Goal: Task Accomplishment & Management: Manage account settings

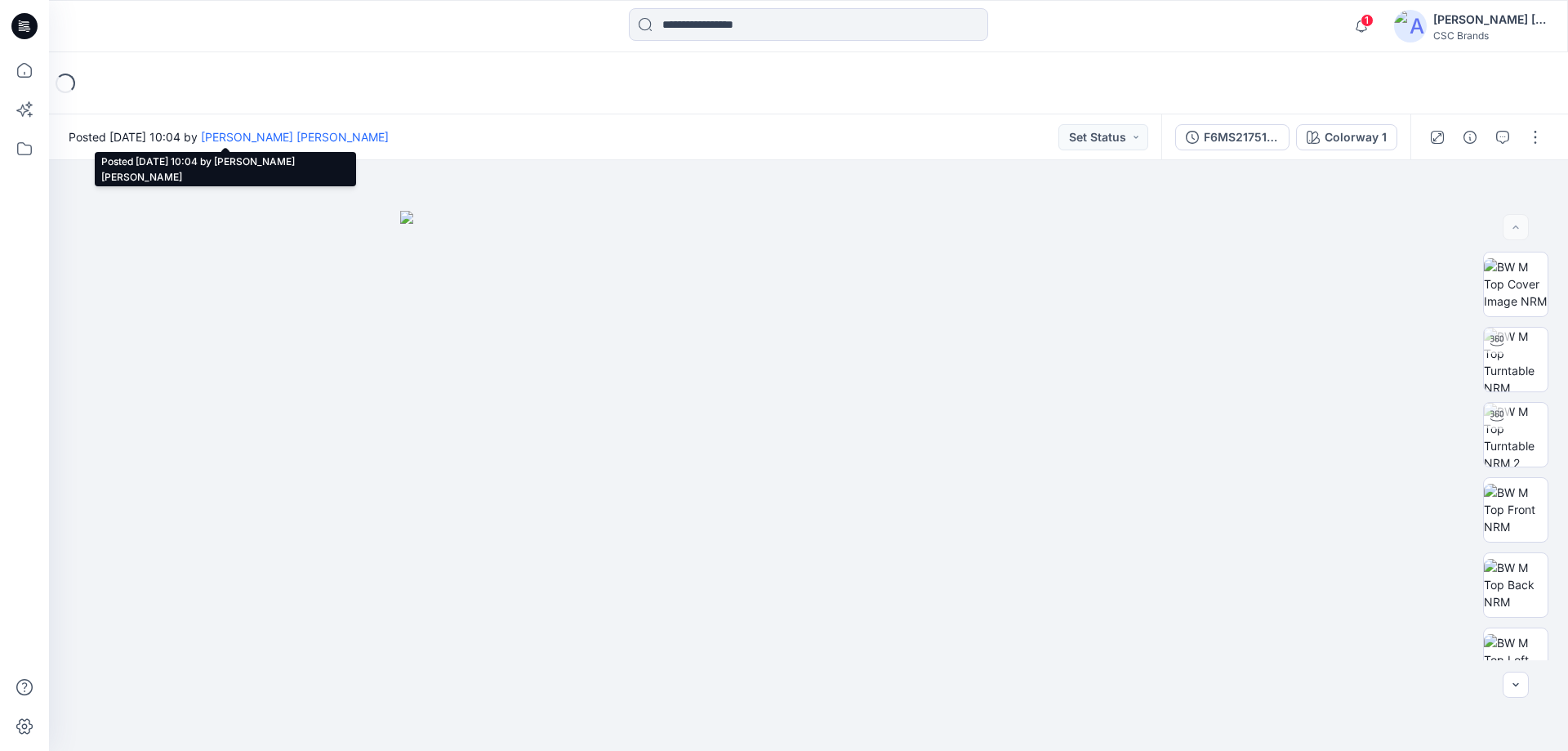
click at [182, 140] on span "Posted Friday, August 29, 2025 10:04 by Sada Siva Reddy" at bounding box center [228, 136] width 320 height 17
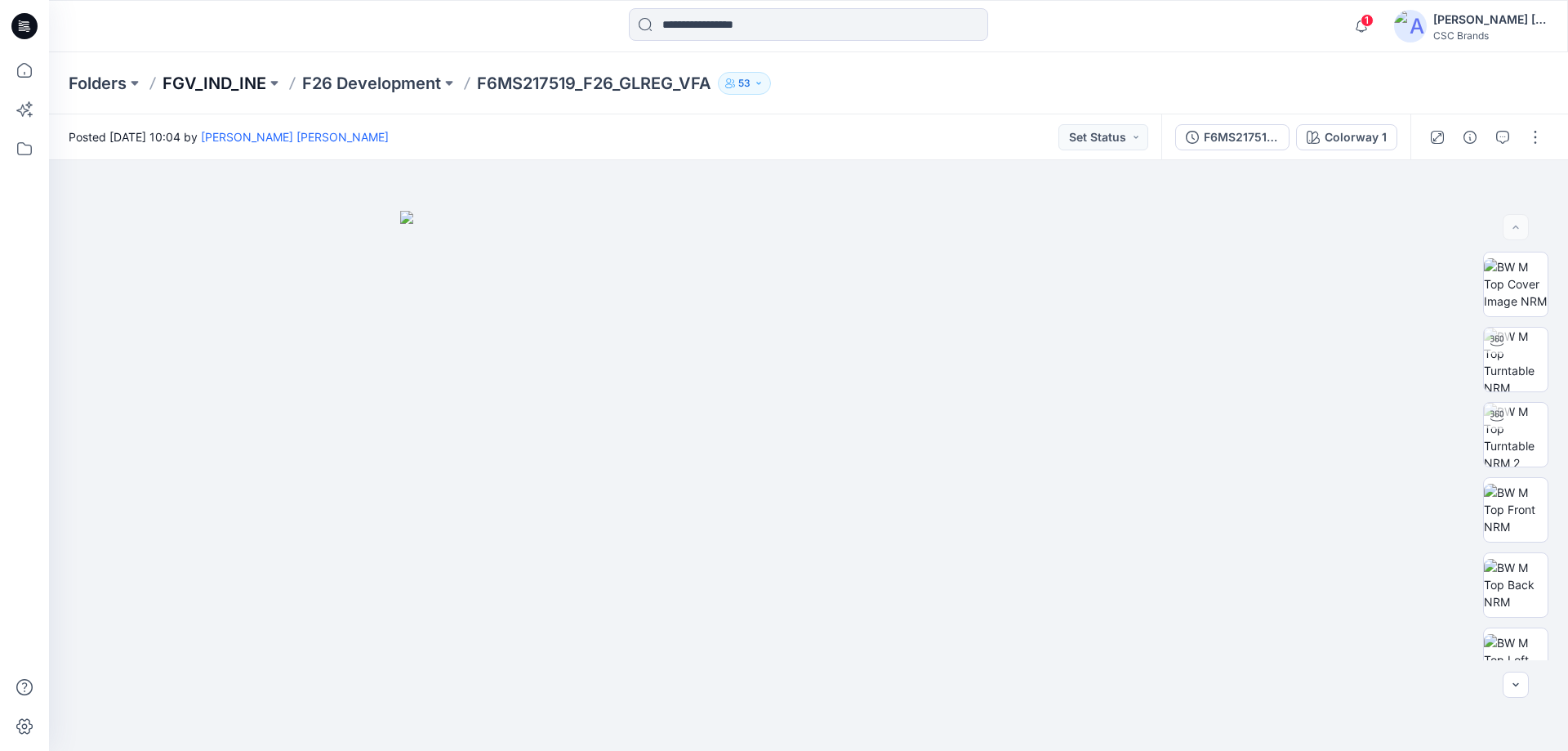
click at [212, 93] on p "FGV_IND_INE" at bounding box center [214, 82] width 103 height 23
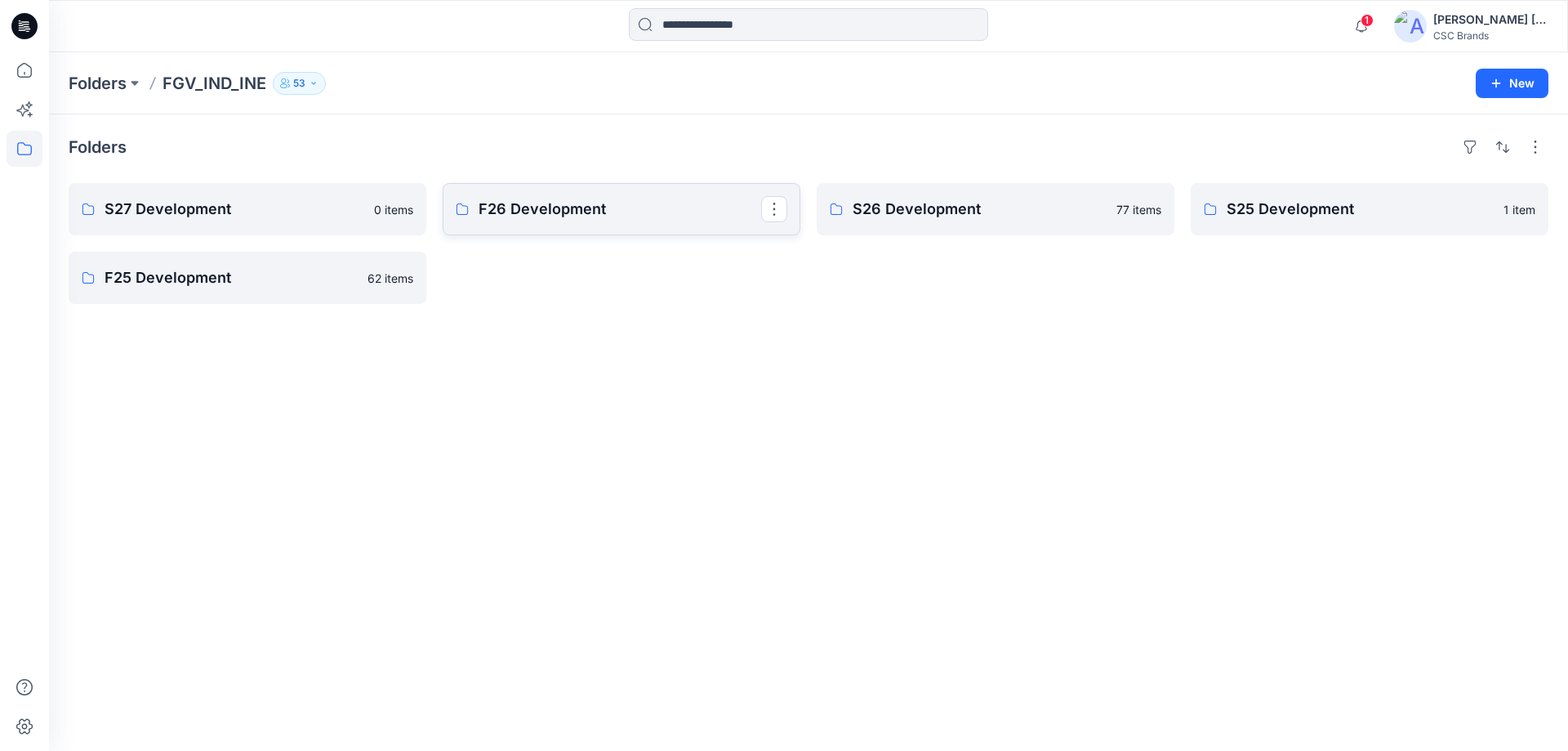
click at [511, 202] on p "F26 Development" at bounding box center [620, 209] width 282 height 23
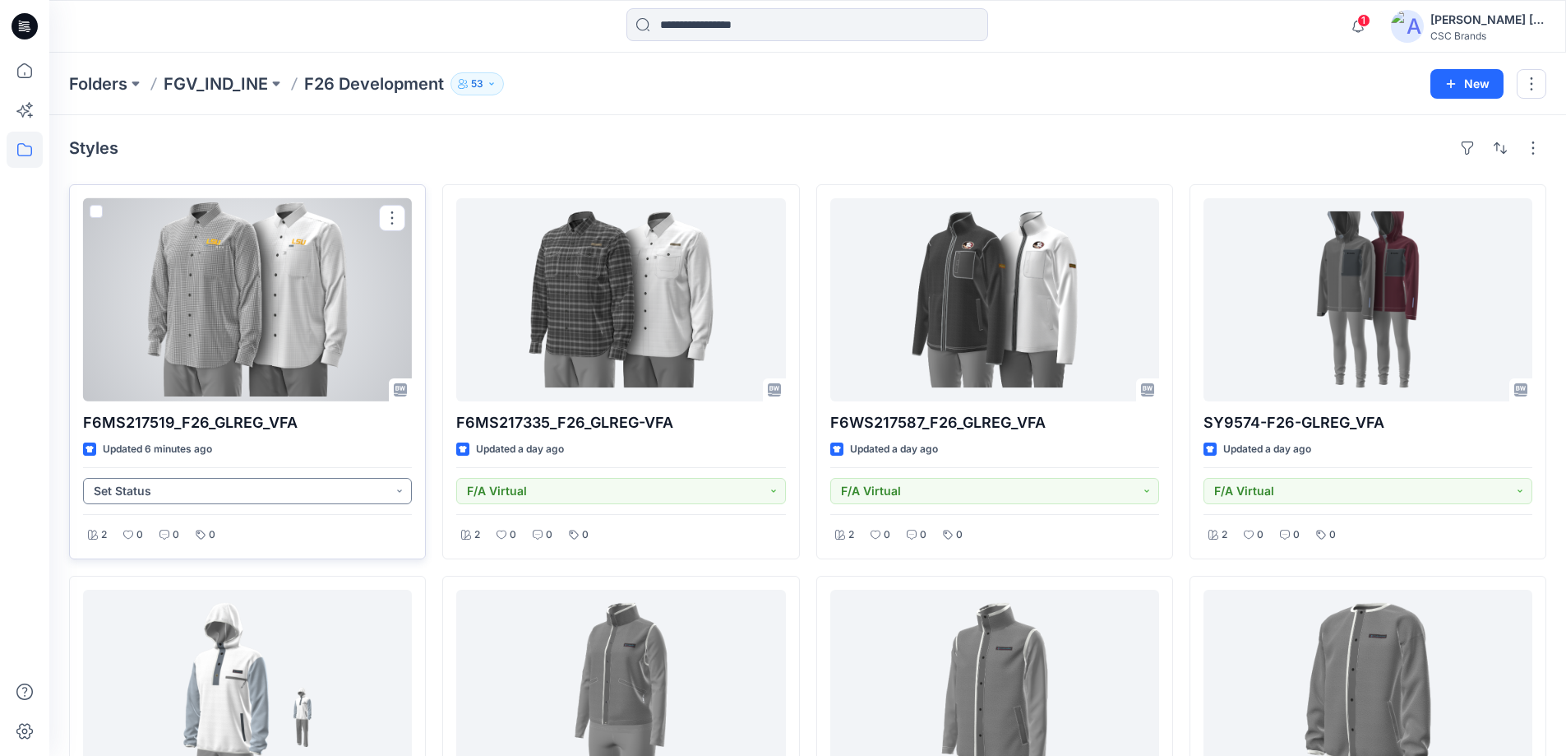
click at [395, 496] on button "Set Status" at bounding box center [247, 491] width 329 height 26
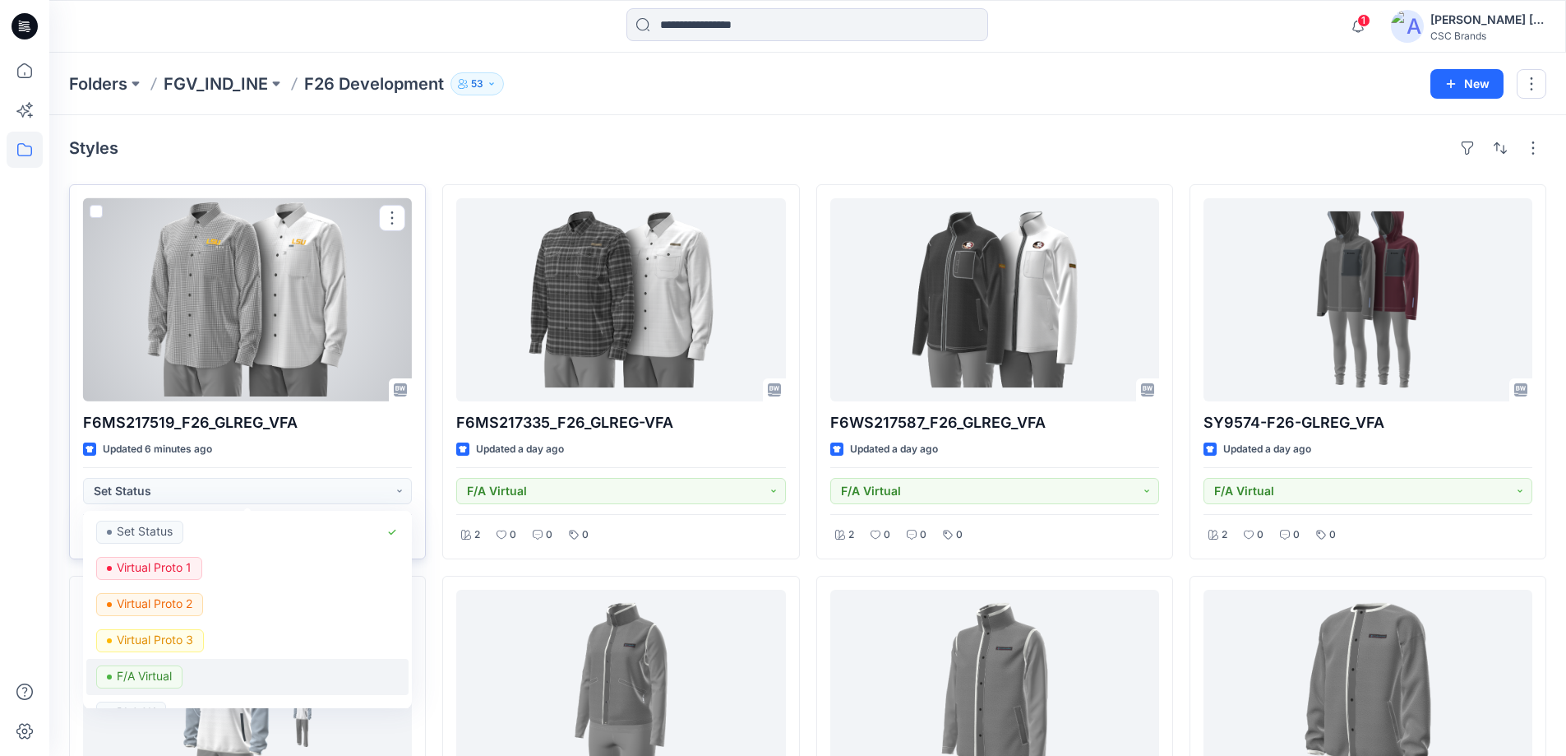
click at [159, 679] on p "F/A Virtual" at bounding box center [144, 675] width 55 height 21
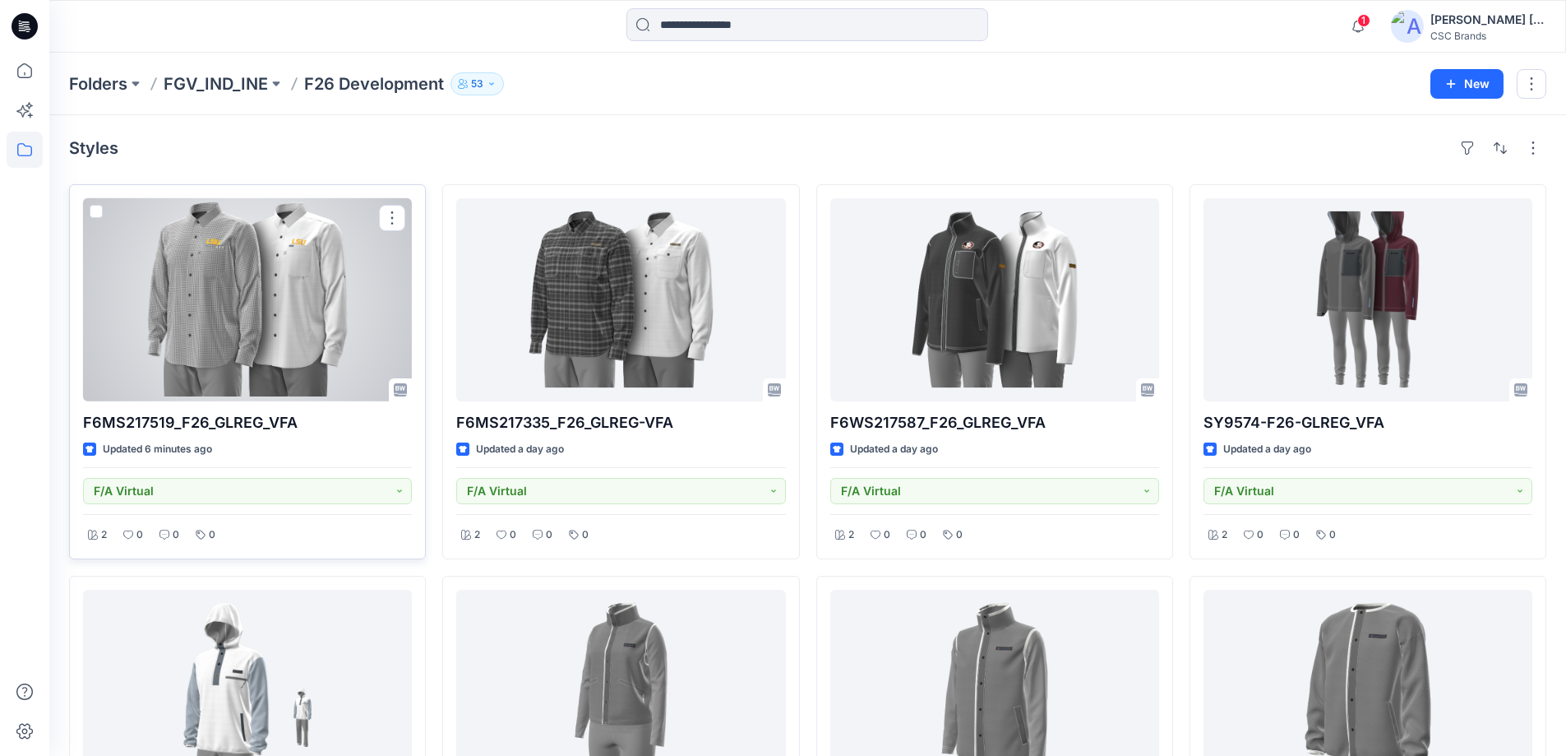
click at [253, 295] on div at bounding box center [247, 299] width 329 height 203
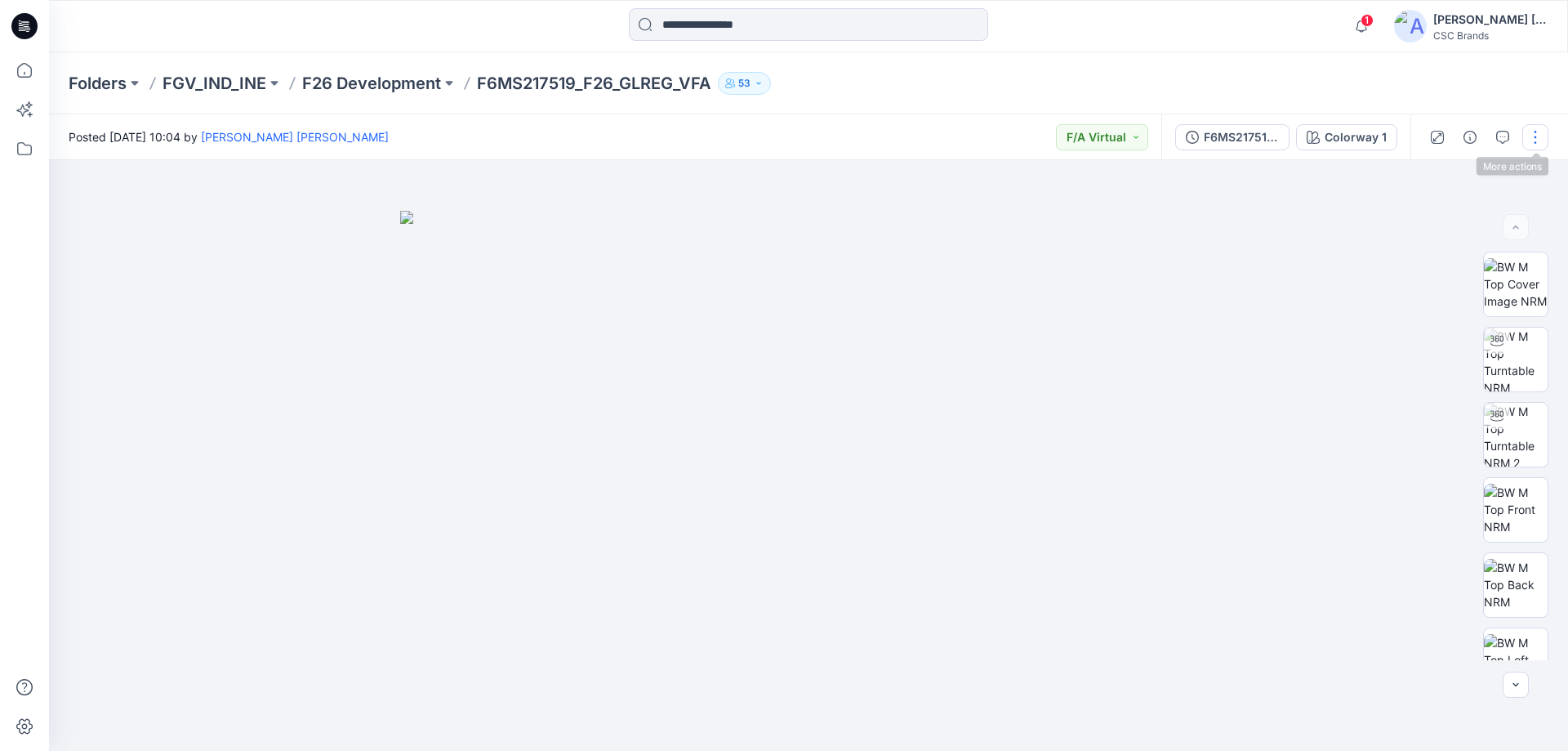
click at [1538, 137] on button "button" at bounding box center [1534, 137] width 26 height 26
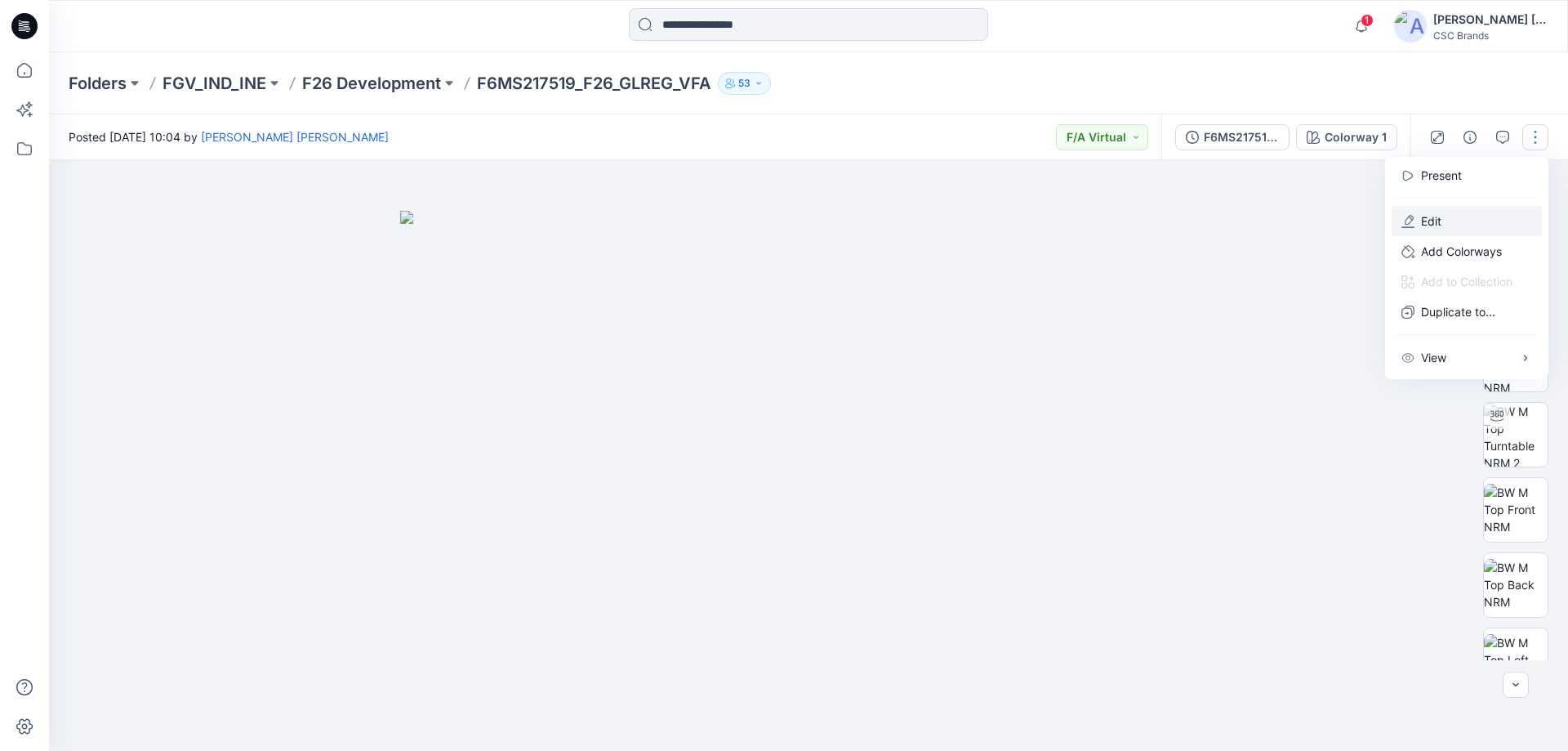
click at [1451, 219] on button "Edit" at bounding box center [1466, 221] width 150 height 30
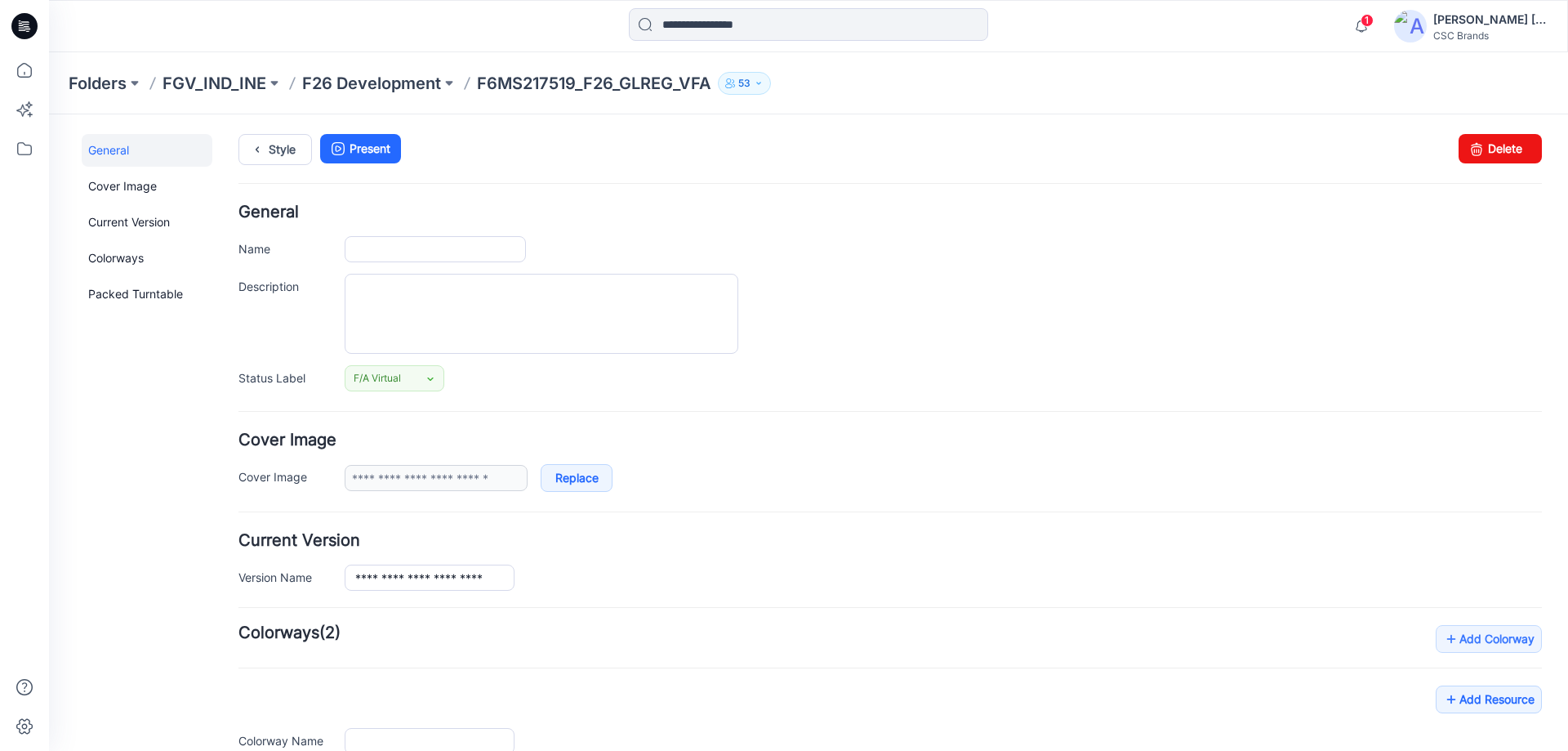
type input "**********"
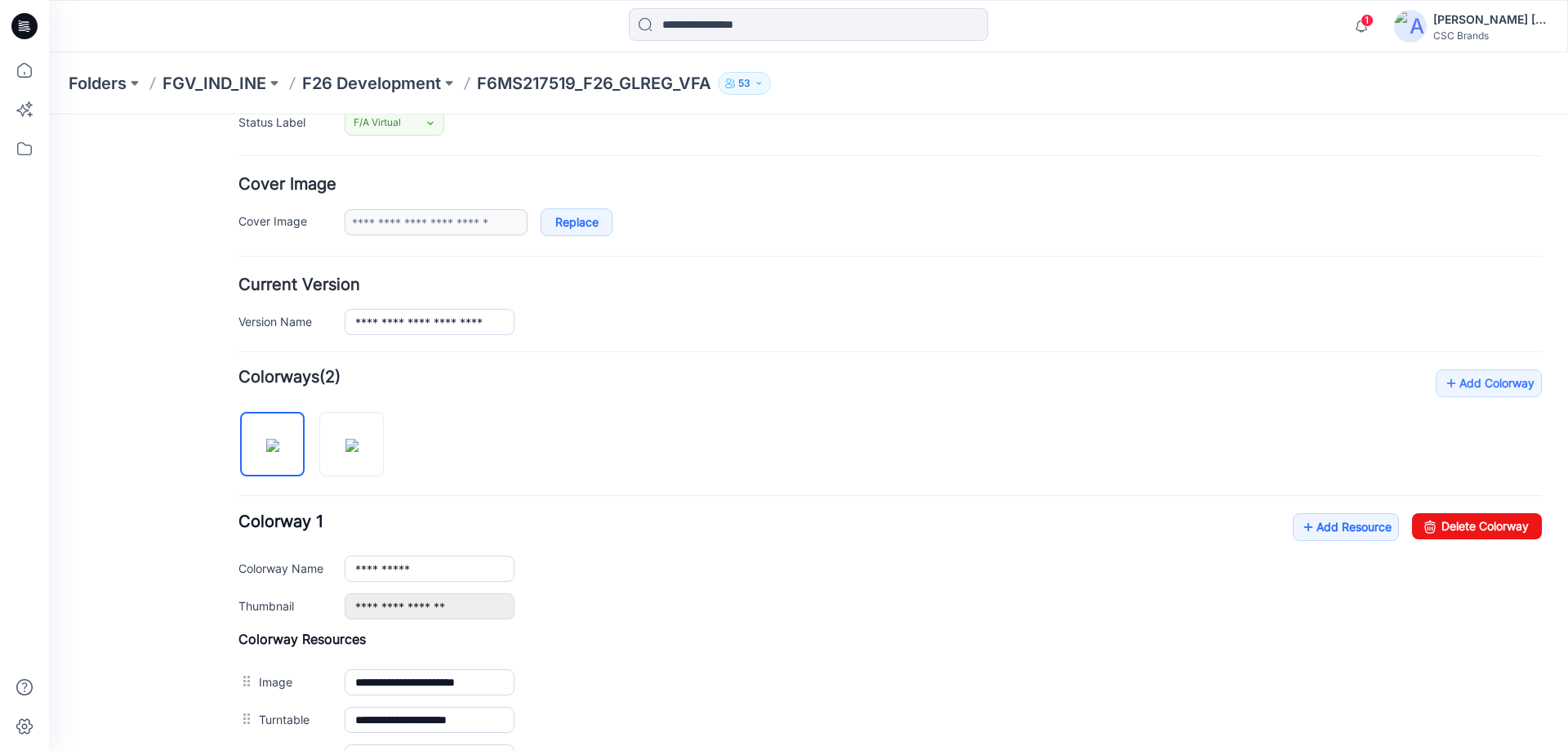
scroll to position [327, 0]
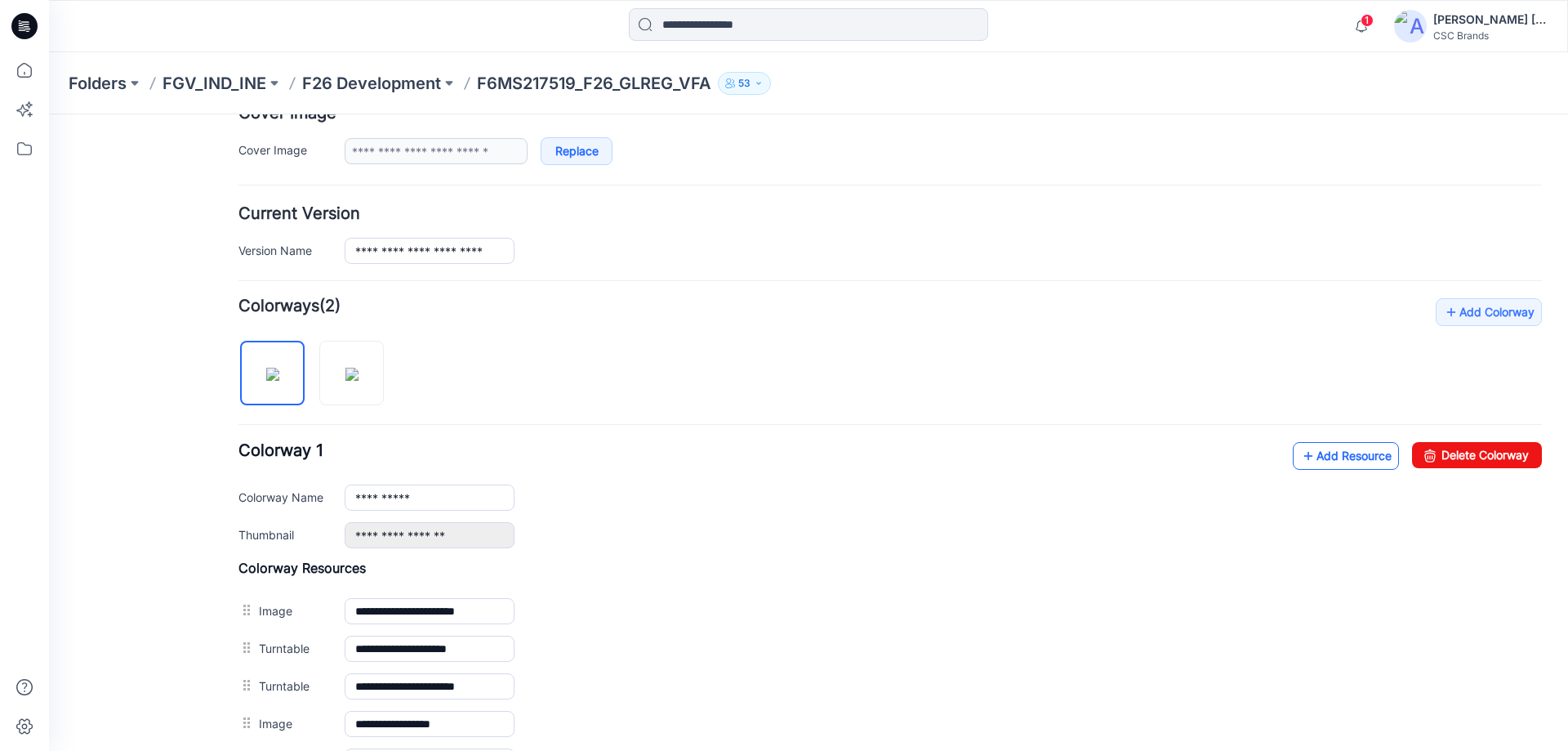
click at [1316, 457] on link "Add Resource" at bounding box center [1345, 456] width 106 height 28
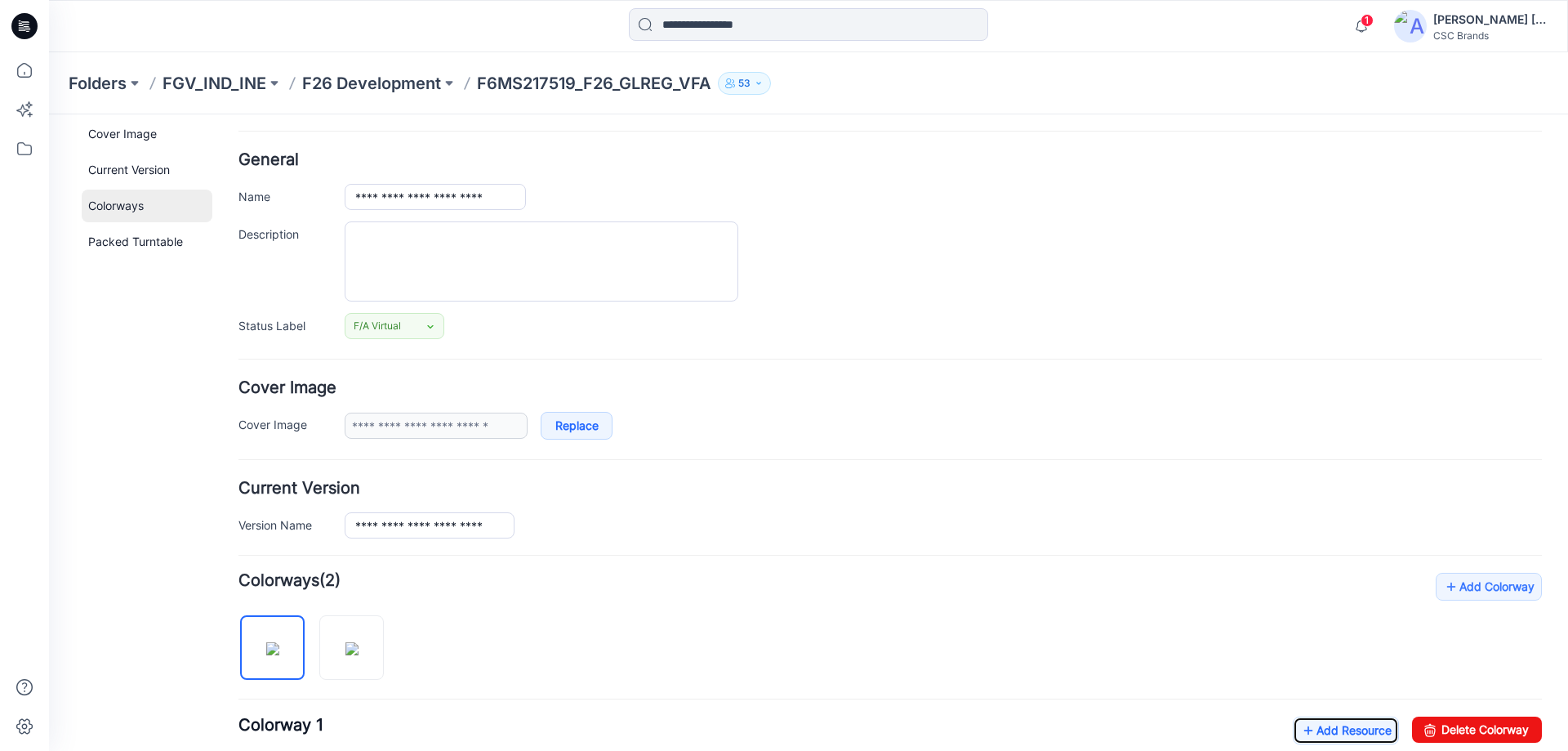
scroll to position [81, 0]
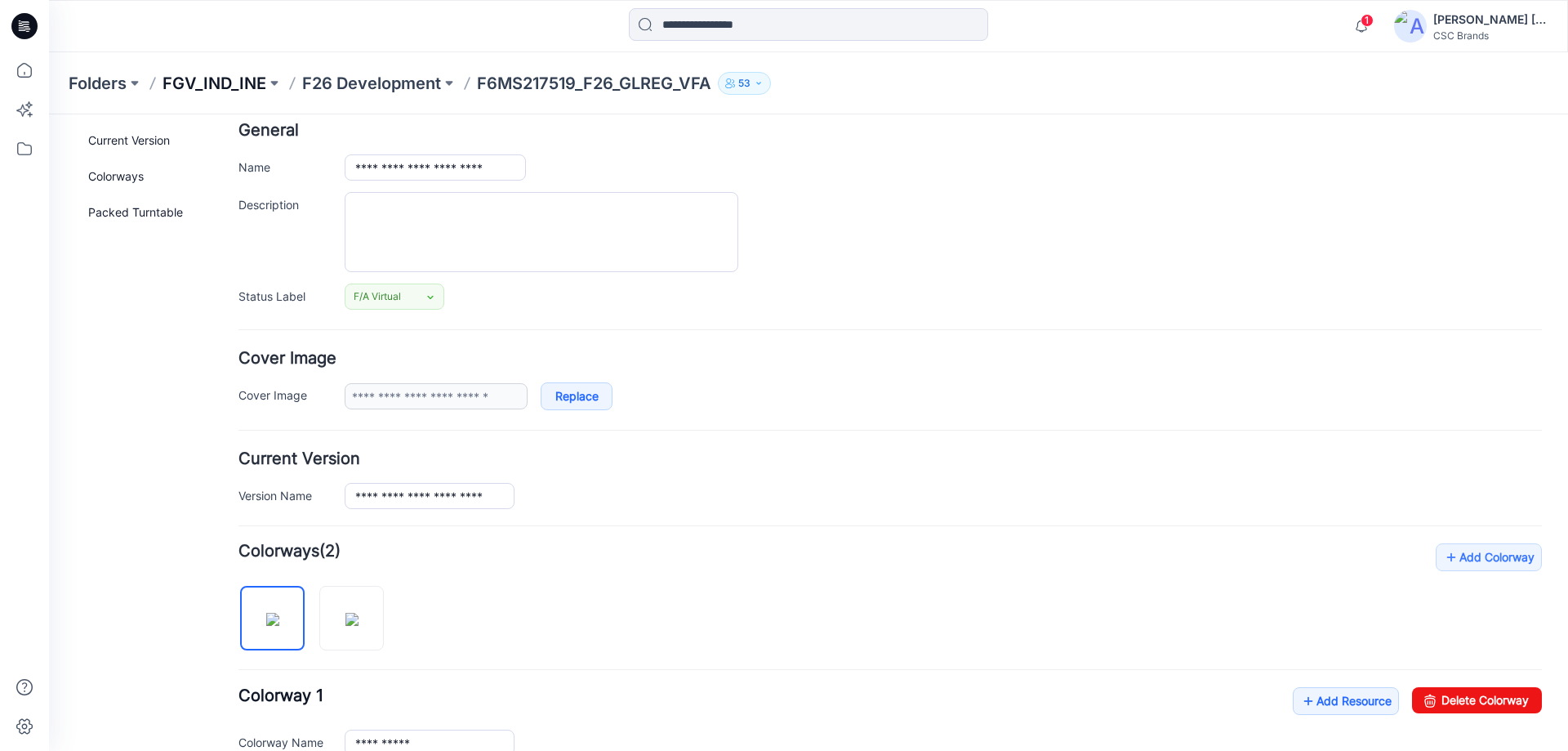
click at [216, 78] on p "FGV_IND_INE" at bounding box center [214, 82] width 103 height 23
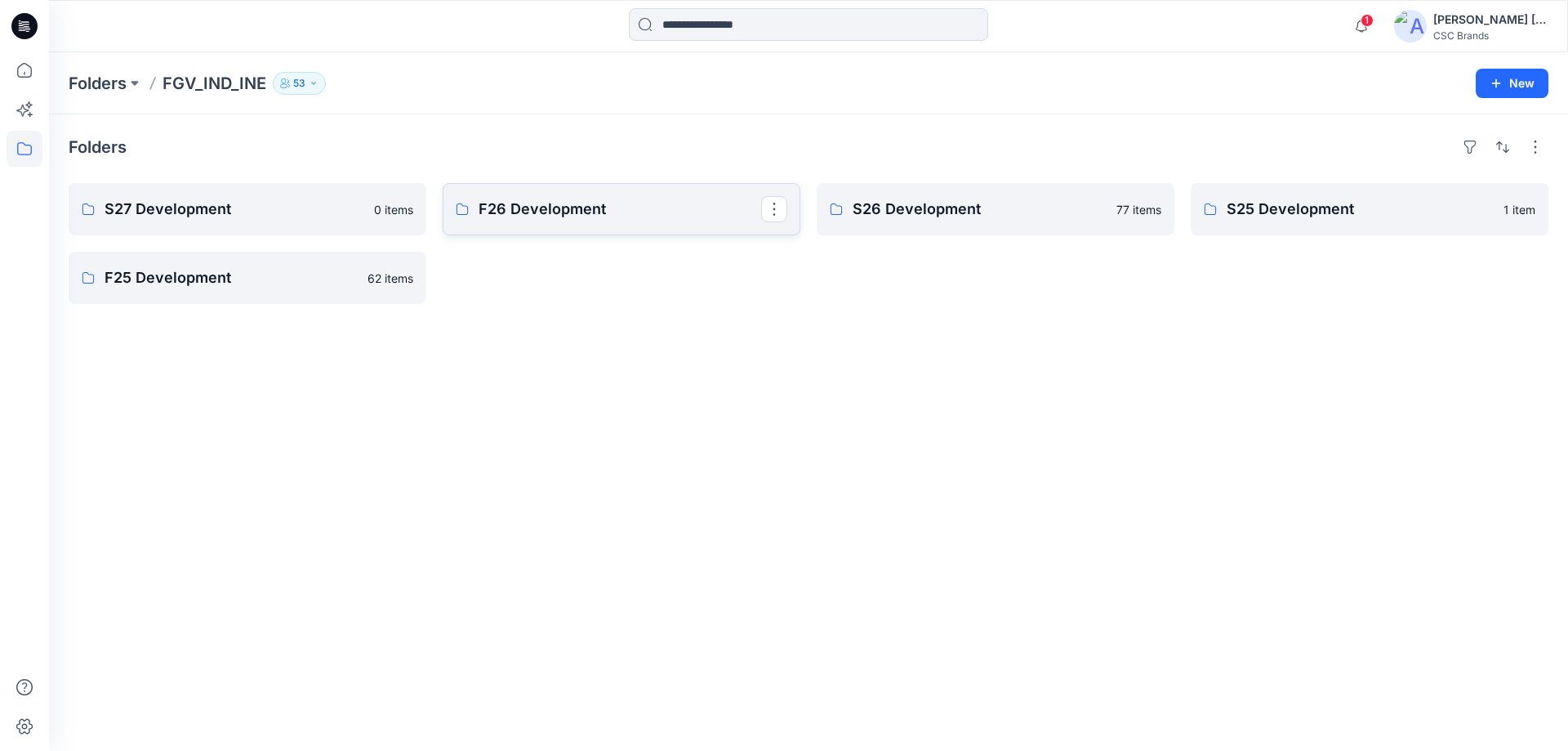
click at [610, 217] on p "F26 Development" at bounding box center [620, 209] width 282 height 23
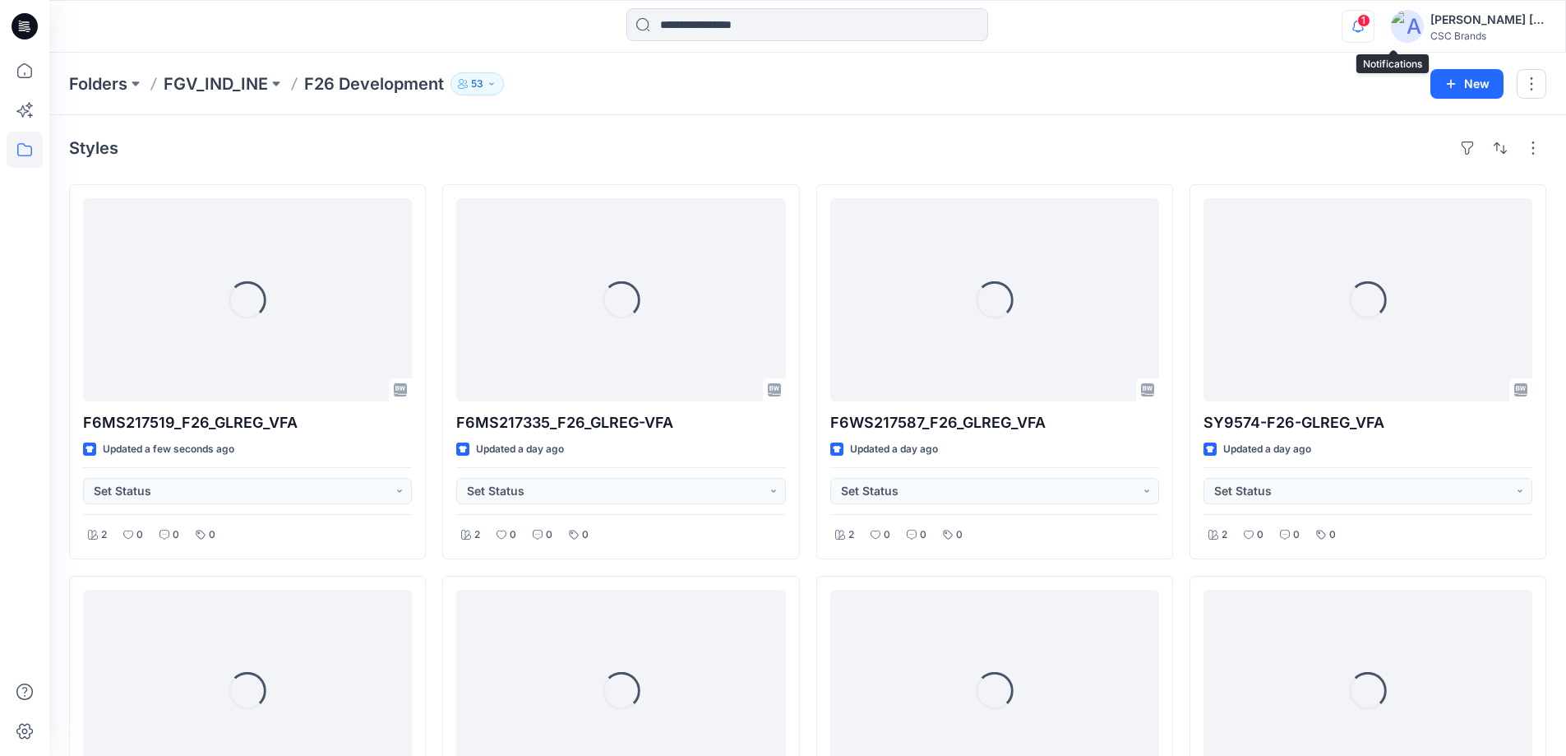
click at [1375, 16] on button "button" at bounding box center [1358, 26] width 33 height 33
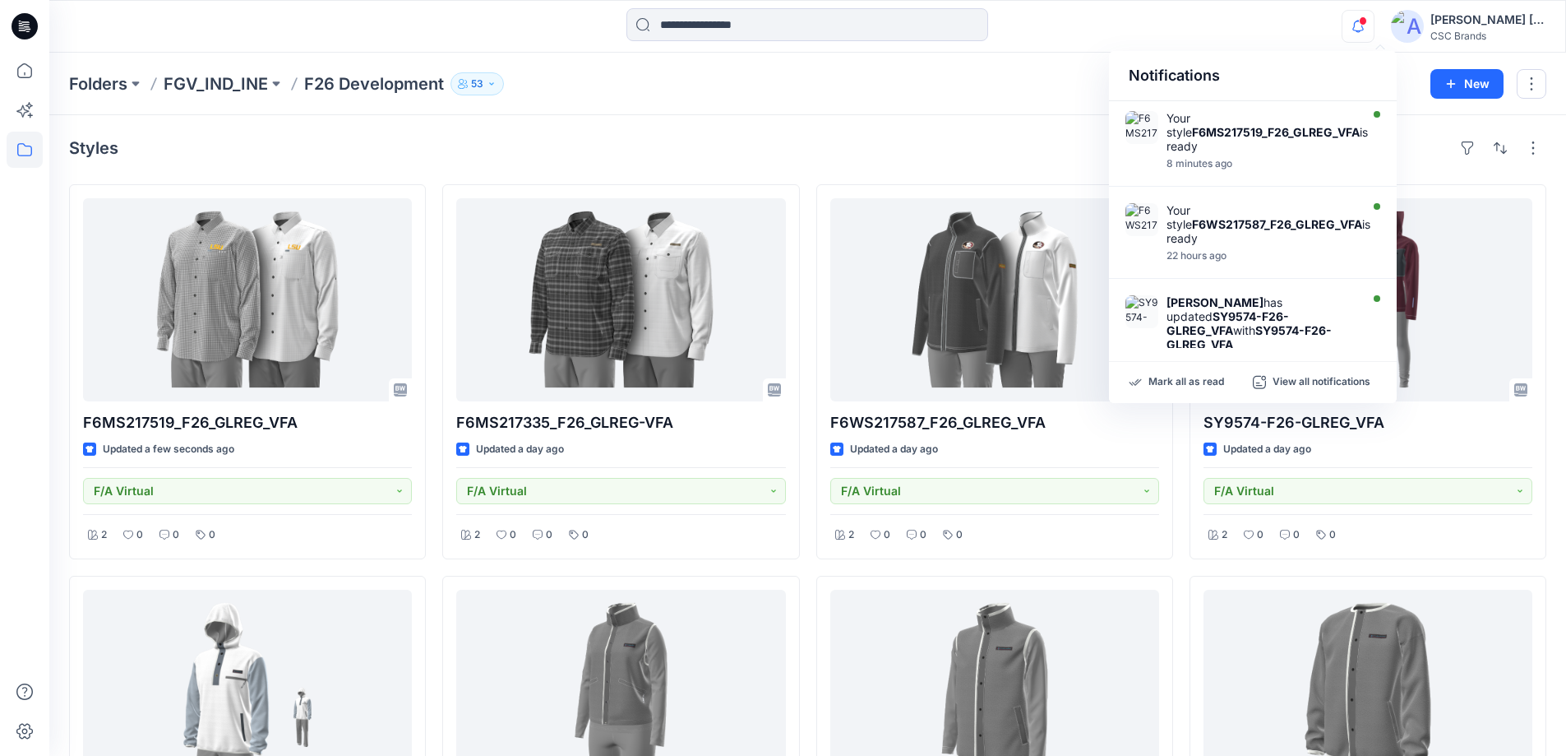
click at [889, 142] on div "Styles" at bounding box center [807, 148] width 1477 height 26
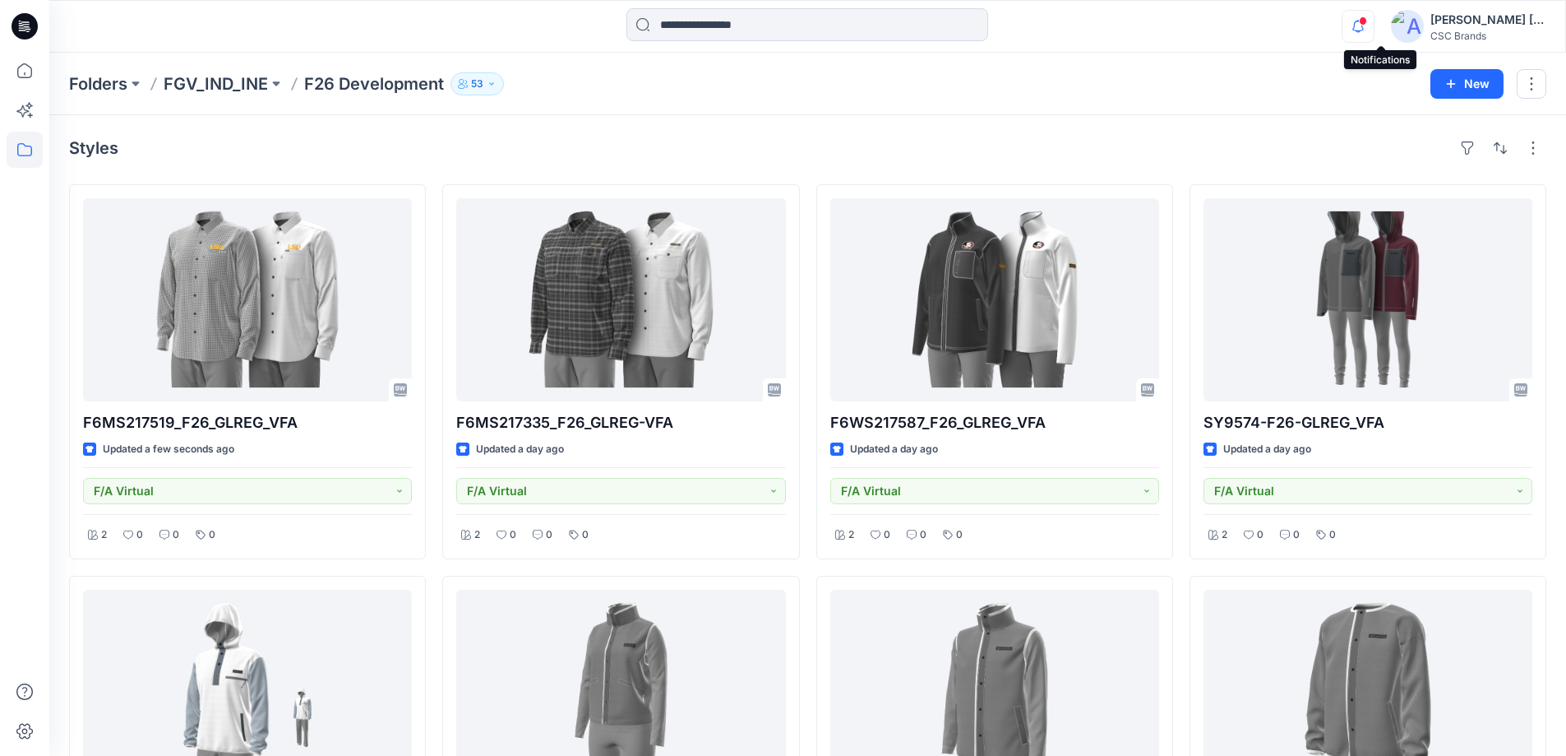
click at [1364, 22] on icon "button" at bounding box center [1358, 26] width 12 height 11
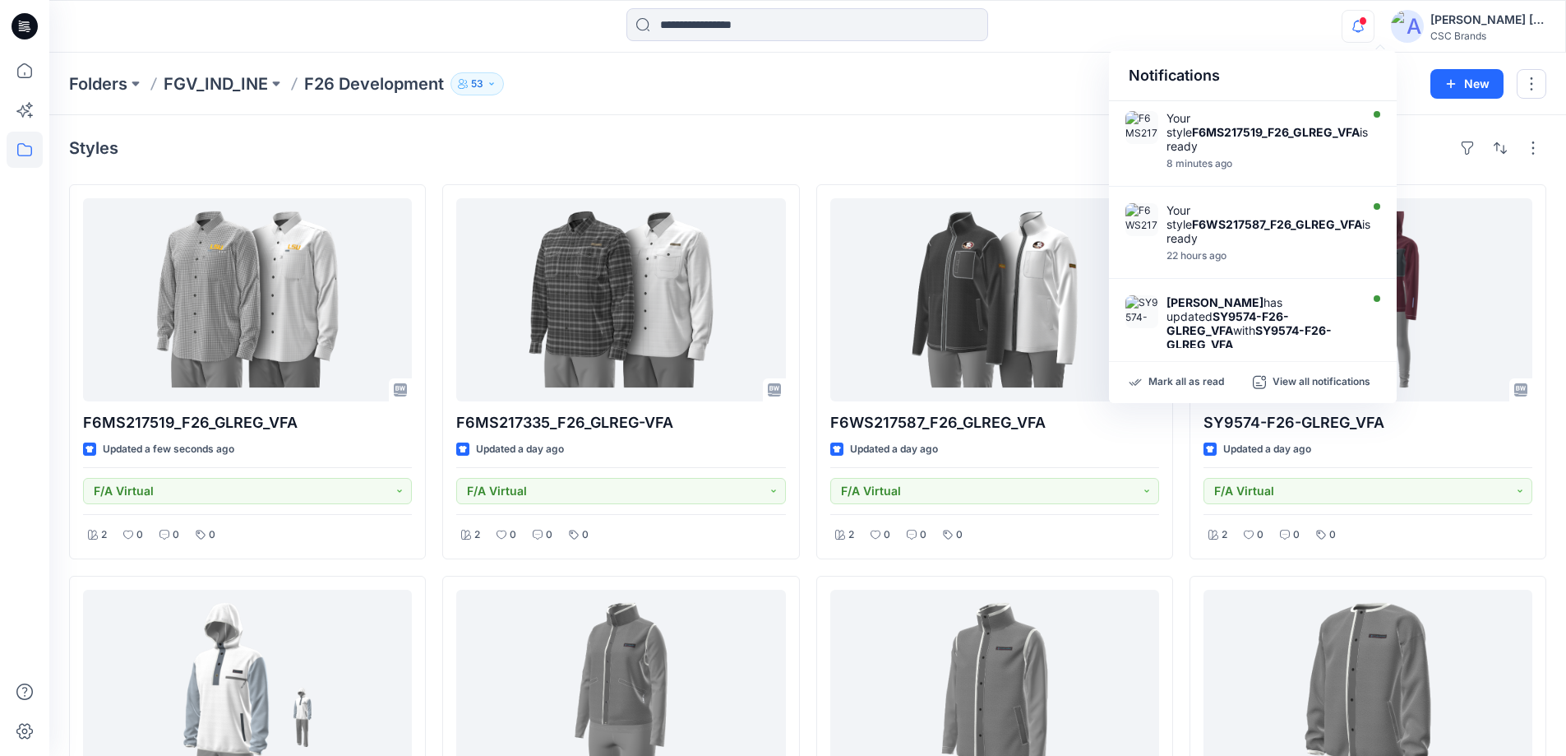
click at [604, 138] on div "Styles" at bounding box center [807, 148] width 1477 height 26
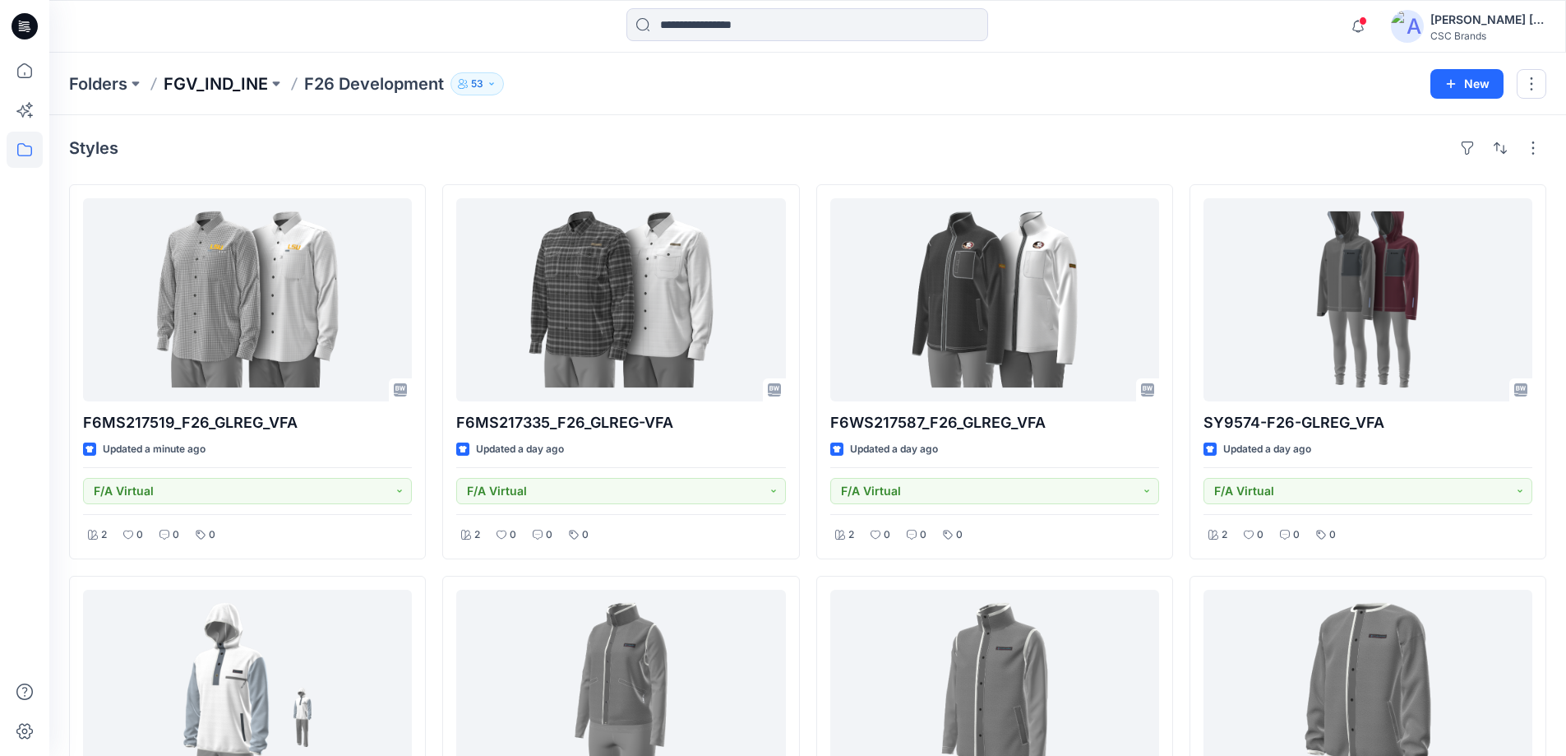
click at [196, 90] on p "FGV_IND_INE" at bounding box center [216, 83] width 104 height 23
